Goal: Task Accomplishment & Management: Manage account settings

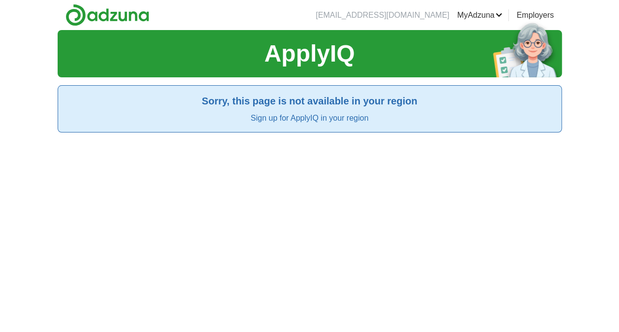
click at [480, 14] on link "MyAdzuna" at bounding box center [479, 15] width 45 height 12
click at [0, 0] on link "ApplyIQ" at bounding box center [0, 0] width 0 height 0
click at [602, 282] on div "[EMAIL_ADDRESS][DOMAIN_NAME] [GEOGRAPHIC_DATA] Alerts Favourites CVs ApplyIQ Pr…" at bounding box center [309, 181] width 619 height 362
click at [479, 18] on link "MyAdzuna" at bounding box center [479, 15] width 45 height 12
click at [0, 0] on link "CVs" at bounding box center [0, 0] width 0 height 0
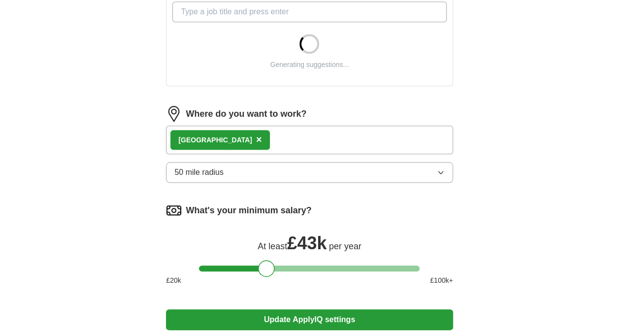
scroll to position [378, 0]
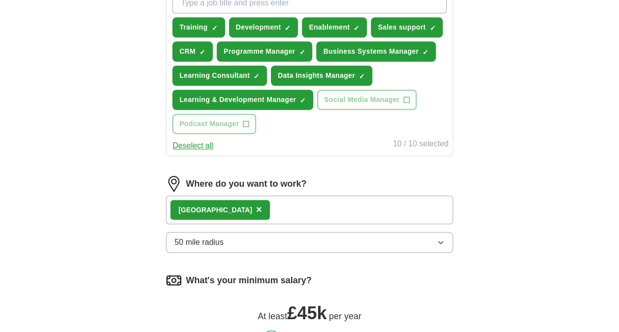
drag, startPoint x: 259, startPoint y: 260, endPoint x: 263, endPoint y: 274, distance: 14.9
click at [263, 274] on div "What's your minimum salary? At least £ 45k per year £ 20 k £ 100 k+" at bounding box center [309, 317] width 286 height 91
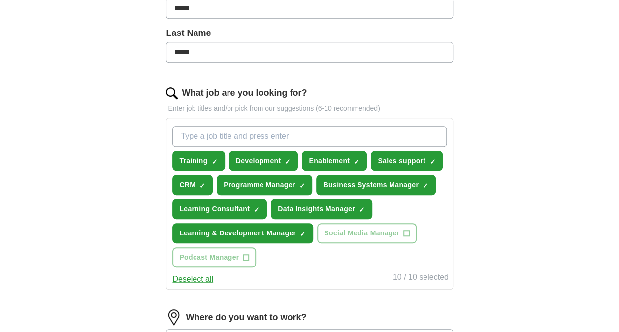
scroll to position [244, 0]
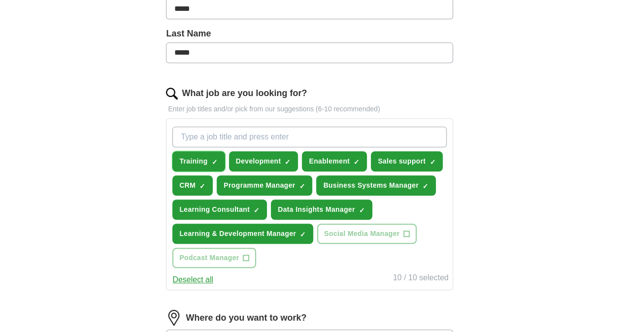
click at [0, 0] on span "×" at bounding box center [0, 0] width 0 height 0
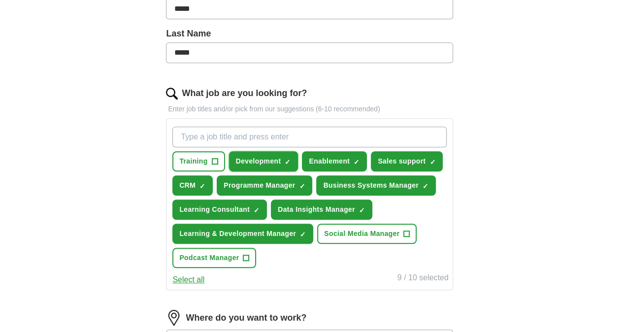
click at [295, 166] on button "Development ✓ ×" at bounding box center [263, 161] width 69 height 20
click at [352, 125] on div "Training + Development + Enablement ✓ × Sales support ✓ × CRM ✓ × Programme Man…" at bounding box center [309, 197] width 278 height 149
click at [348, 131] on input "What job are you looking for?" at bounding box center [309, 136] width 274 height 21
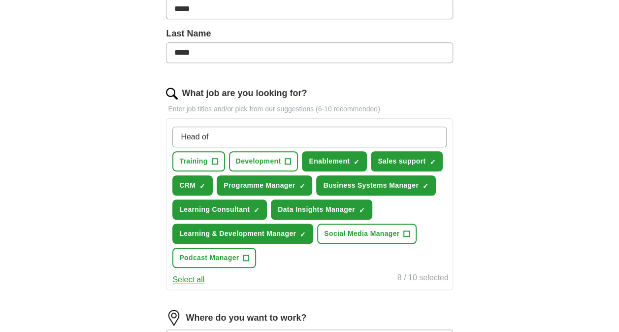
type input "Head of"
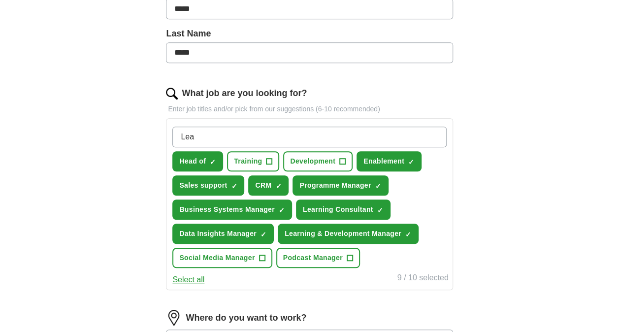
type input "Lead"
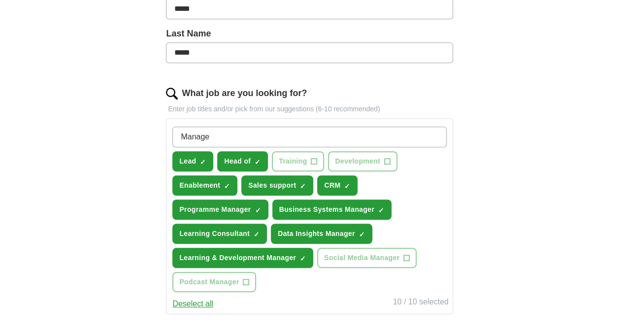
type input "Manager"
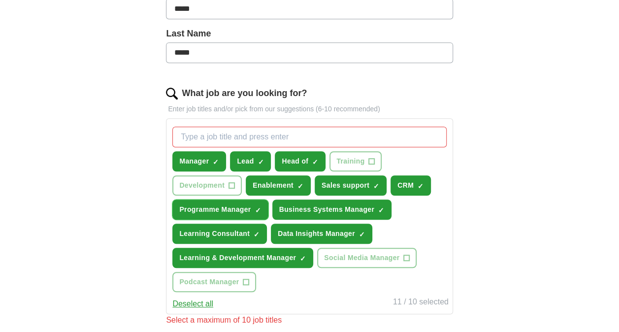
click at [255, 207] on span "✓ ×" at bounding box center [258, 210] width 6 height 6
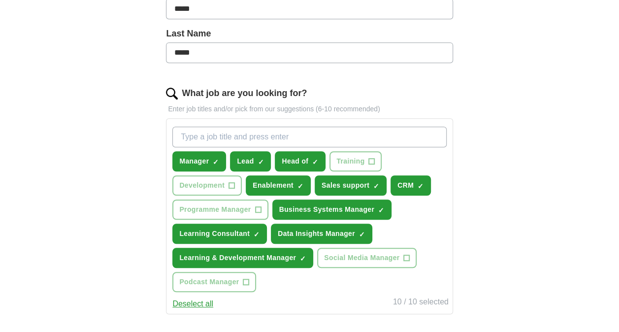
click at [279, 138] on input "What job are you looking for?" at bounding box center [309, 136] width 274 height 21
type input "Consultant"
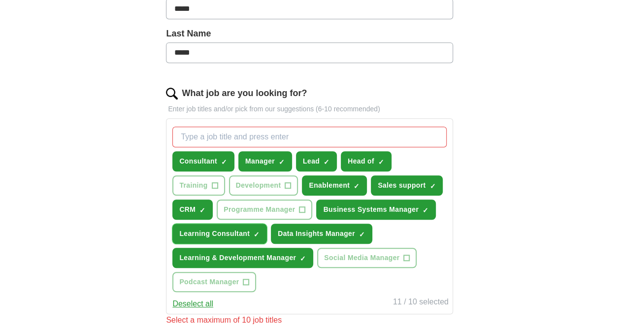
click at [252, 235] on button "Learning Consultant ✓ ×" at bounding box center [219, 233] width 94 height 20
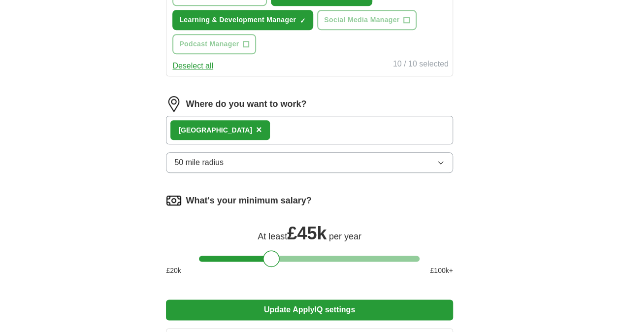
scroll to position [623, 0]
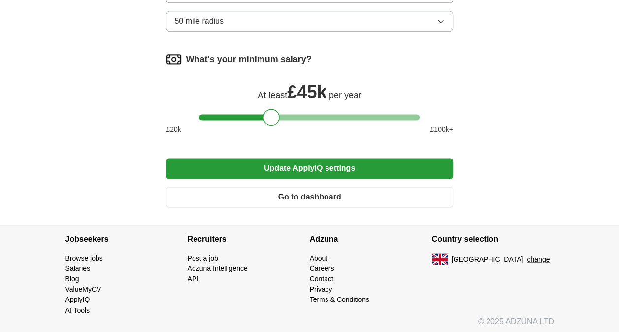
click at [308, 166] on button "Update ApplyIQ settings" at bounding box center [309, 168] width 286 height 21
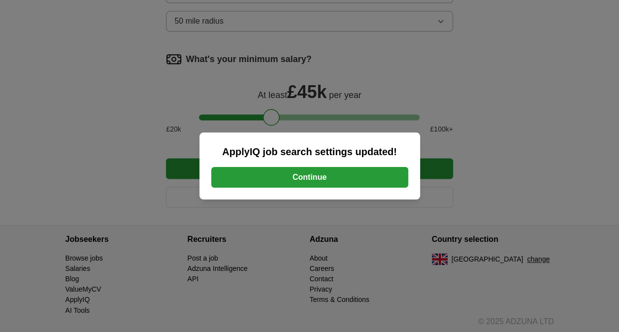
click at [312, 180] on button "Continue" at bounding box center [309, 177] width 197 height 21
